Goal: Information Seeking & Learning: Learn about a topic

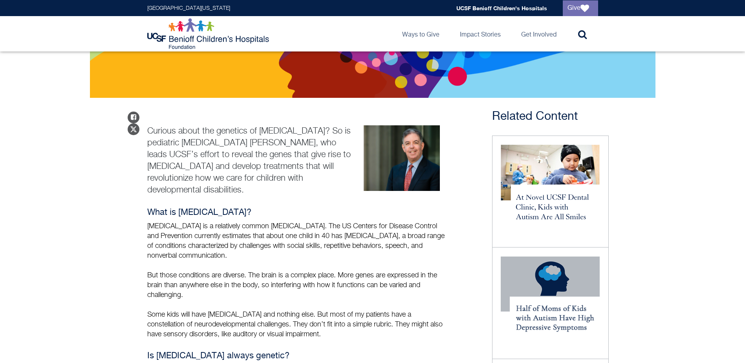
scroll to position [236, 0]
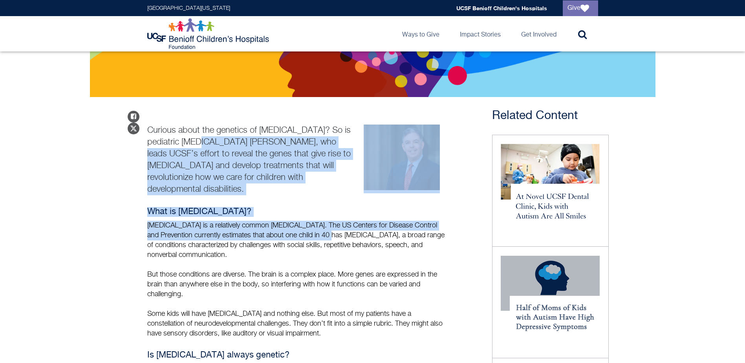
drag, startPoint x: 224, startPoint y: 133, endPoint x: 307, endPoint y: 217, distance: 118.3
click at [207, 221] on p "[MEDICAL_DATA] is a relatively common [MEDICAL_DATA]. The US Centers for Diseas…" at bounding box center [298, 240] width 302 height 39
click at [235, 221] on p "[MEDICAL_DATA] is a relatively common [MEDICAL_DATA]. The US Centers for Diseas…" at bounding box center [298, 240] width 302 height 39
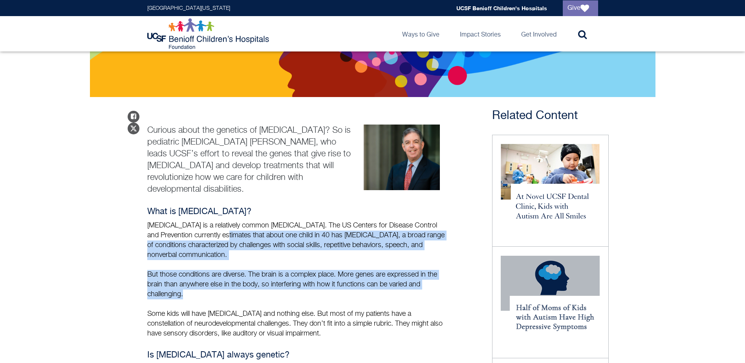
drag, startPoint x: 209, startPoint y: 219, endPoint x: 251, endPoint y: 277, distance: 71.8
click at [251, 277] on div "What is [MEDICAL_DATA]? [MEDICAL_DATA] is a relatively common [MEDICAL_DATA]. T…" at bounding box center [298, 273] width 302 height 132
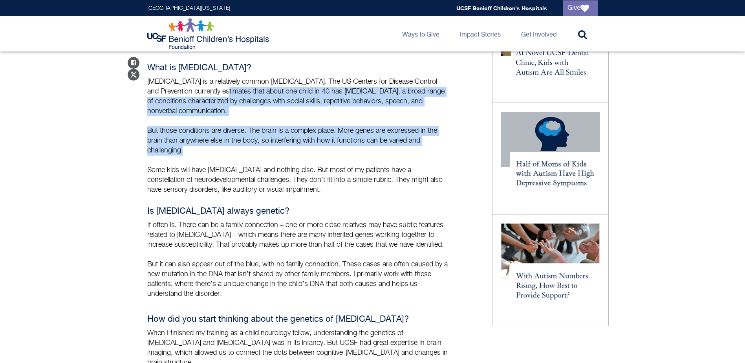
scroll to position [393, 0]
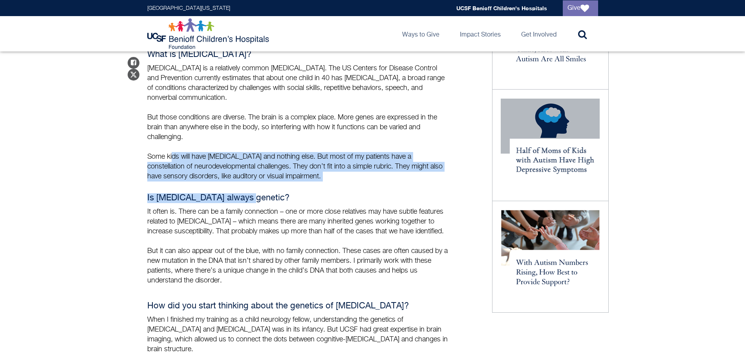
drag, startPoint x: 172, startPoint y: 139, endPoint x: 312, endPoint y: 167, distance: 142.4
click at [329, 163] on p "Some kids will have [MEDICAL_DATA] and nothing else. But most of my patients ha…" at bounding box center [298, 166] width 302 height 29
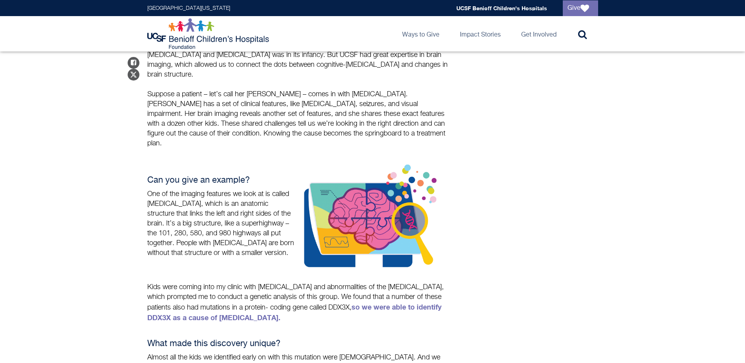
scroll to position [668, 0]
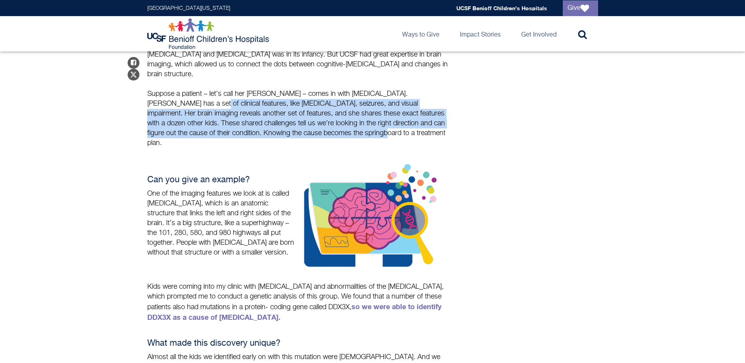
drag, startPoint x: 199, startPoint y: 84, endPoint x: 355, endPoint y: 113, distance: 159.0
click at [355, 113] on p "Suppose a patient – let’s call her [PERSON_NAME] – comes in with [MEDICAL_DATA]…" at bounding box center [298, 118] width 302 height 59
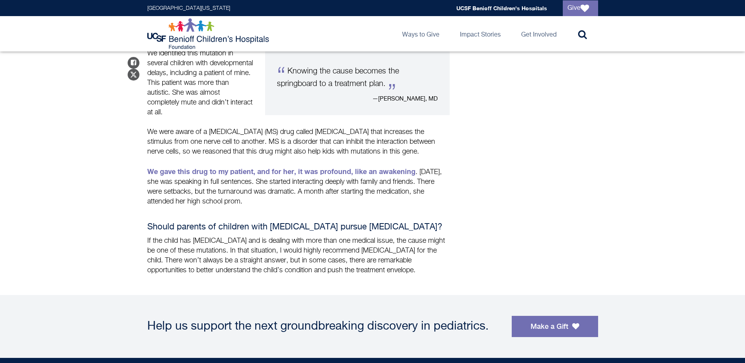
scroll to position [1100, 0]
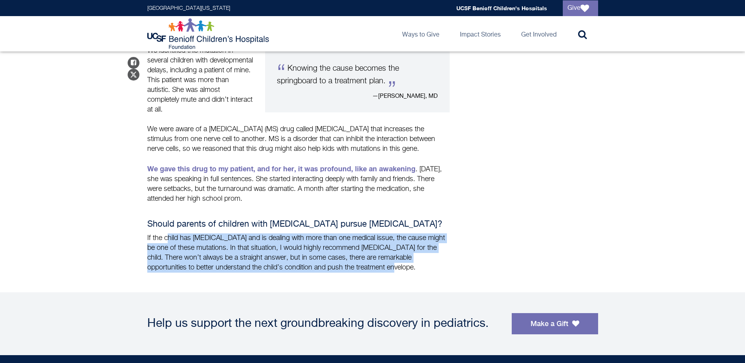
drag, startPoint x: 176, startPoint y: 209, endPoint x: 361, endPoint y: 238, distance: 187.4
click at [361, 238] on p "If the child has [MEDICAL_DATA] and is dealing with more than one medical issue…" at bounding box center [298, 252] width 302 height 39
